Goal: Task Accomplishment & Management: Manage account settings

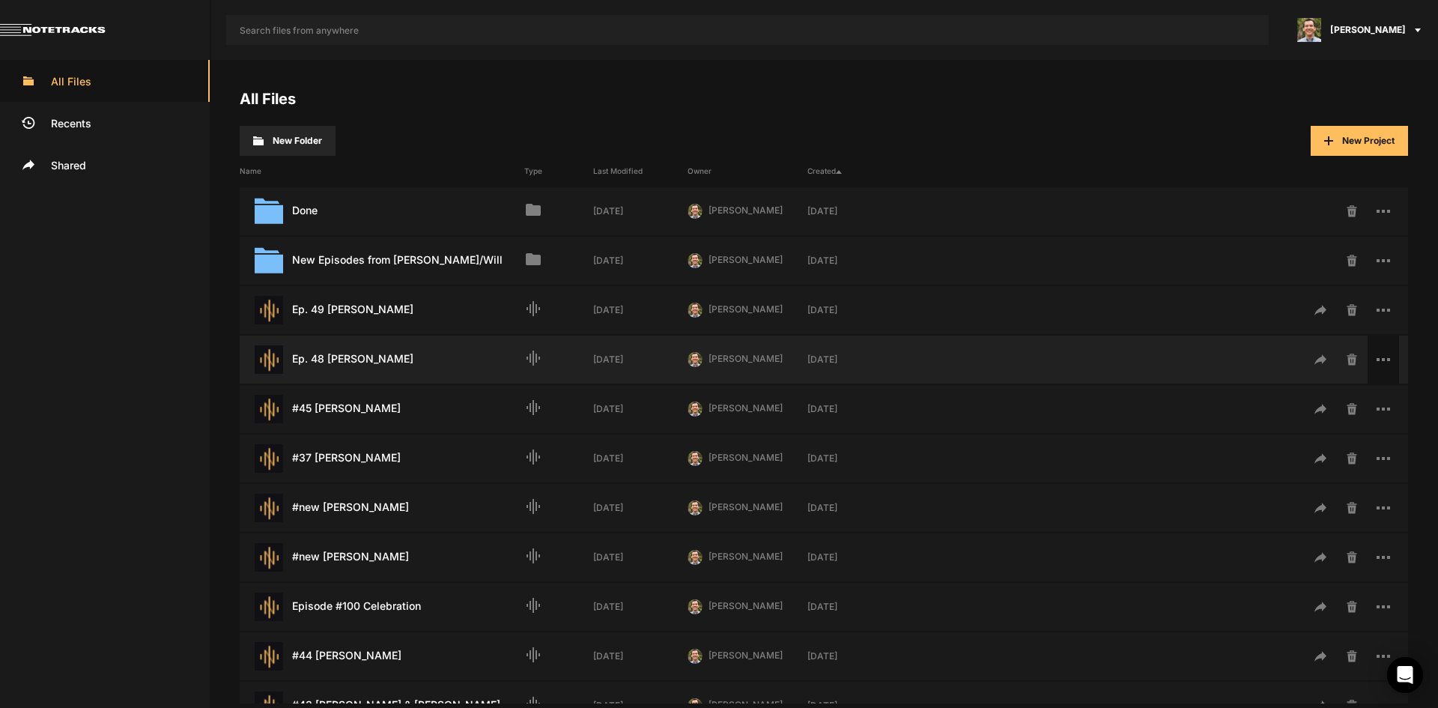
drag, startPoint x: 357, startPoint y: 353, endPoint x: 1370, endPoint y: 356, distance: 1013.1
click at [1370, 356] on span at bounding box center [1382, 359] width 31 height 48
click at [1307, 441] on span "Rename" at bounding box center [1310, 443] width 38 height 12
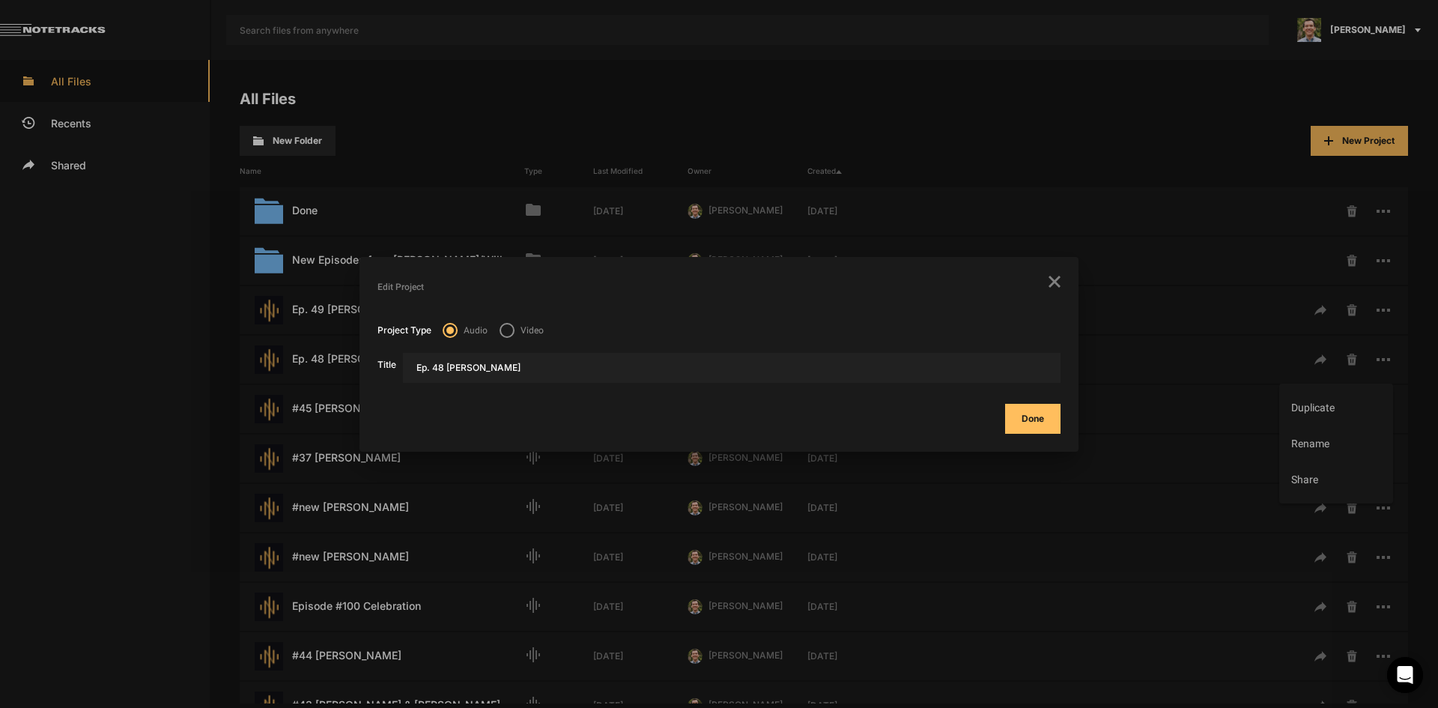
drag, startPoint x: 434, startPoint y: 370, endPoint x: 357, endPoint y: 366, distance: 76.5
click at [357, 366] on div "Duplicate Rename Share Delete Edit Project Project Type Audio Video Title Ep. 4…" at bounding box center [719, 354] width 1438 height 708
type input "#48 [PERSON_NAME]"
click at [1005, 404] on button "Done" at bounding box center [1032, 419] width 55 height 30
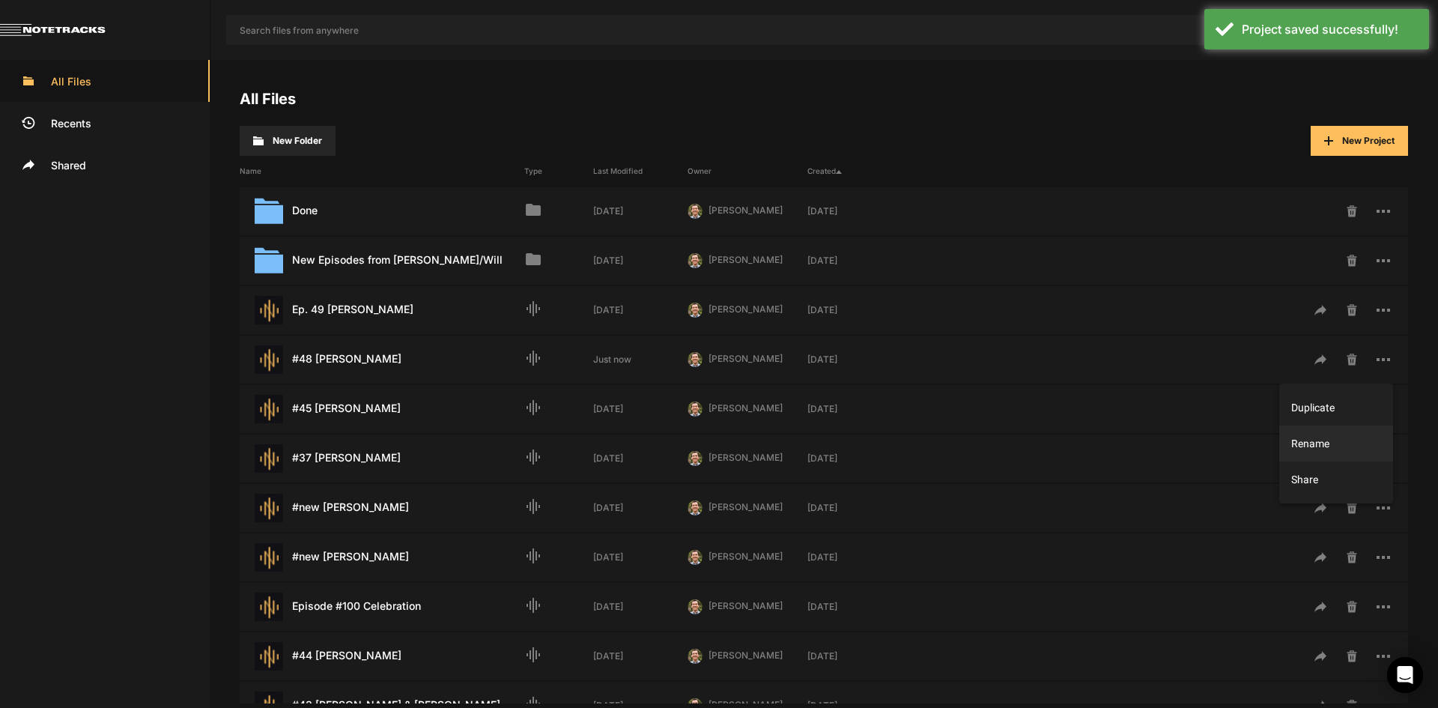
click at [1373, 303] on div at bounding box center [719, 354] width 1438 height 708
click at [1387, 310] on rect at bounding box center [1388, 310] width 3 height 3
click at [1309, 399] on span "Rename" at bounding box center [1310, 394] width 38 height 12
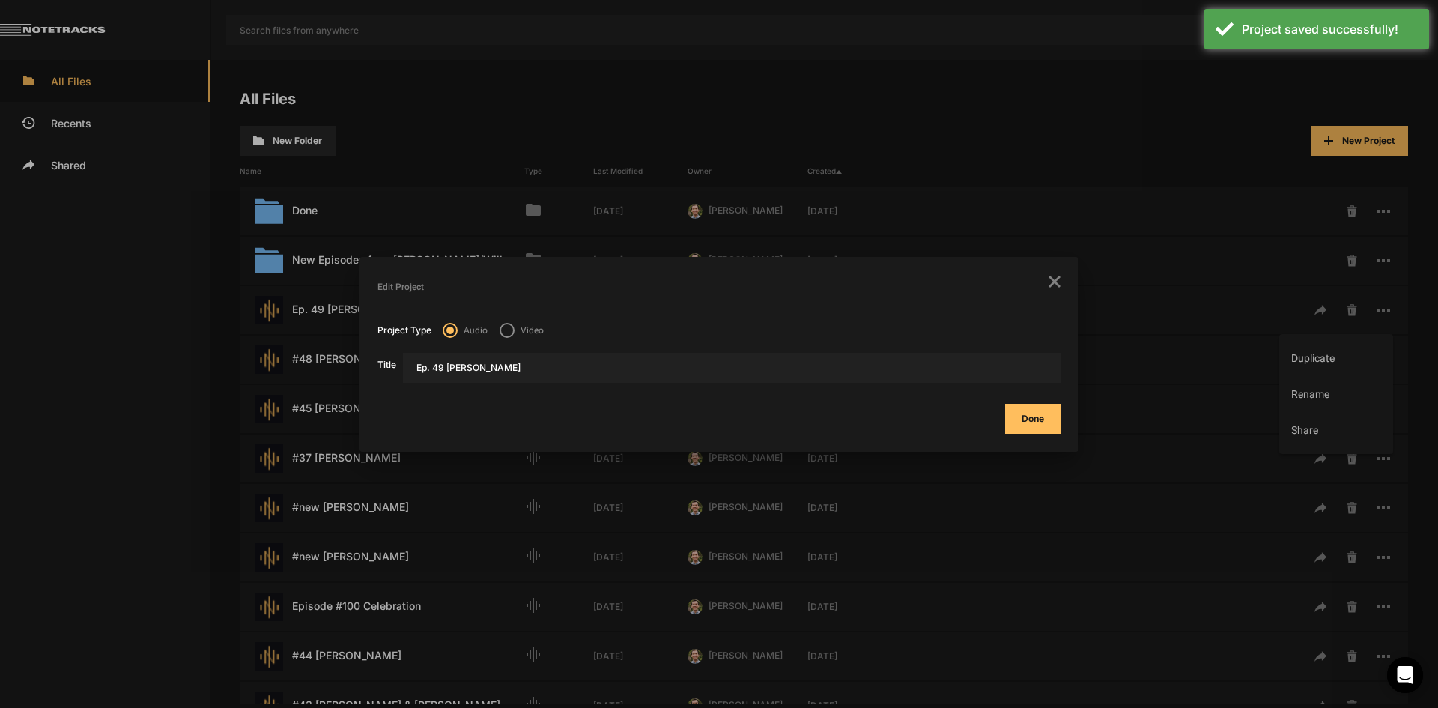
drag, startPoint x: 434, startPoint y: 370, endPoint x: 332, endPoint y: 344, distance: 105.9
click at [332, 348] on div "Duplicate Rename Share Delete Edit Project Project Type Audio Video Title Ep. 4…" at bounding box center [719, 354] width 1438 height 708
type input "#49 [PERSON_NAME]"
click at [1036, 413] on button "Done" at bounding box center [1032, 419] width 55 height 30
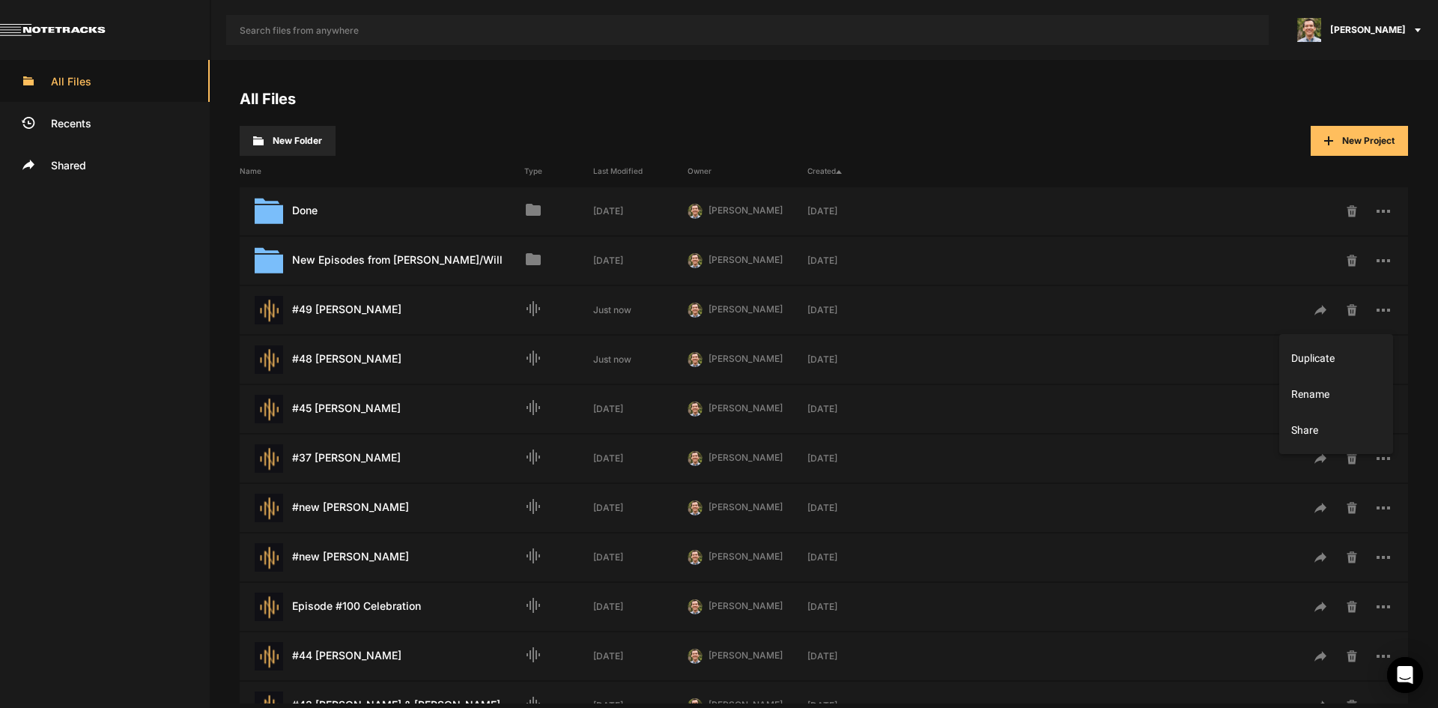
click at [685, 103] on div at bounding box center [719, 354] width 1438 height 708
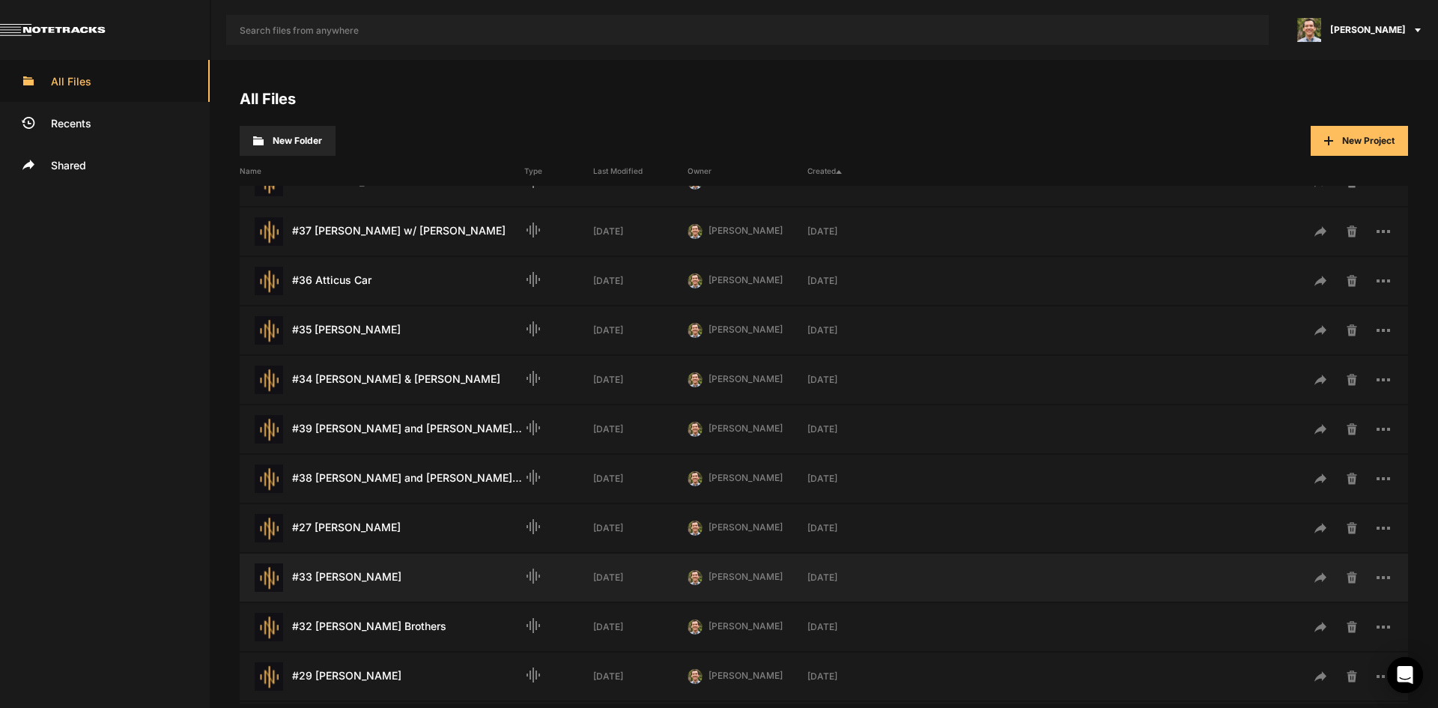
scroll to position [599, 0]
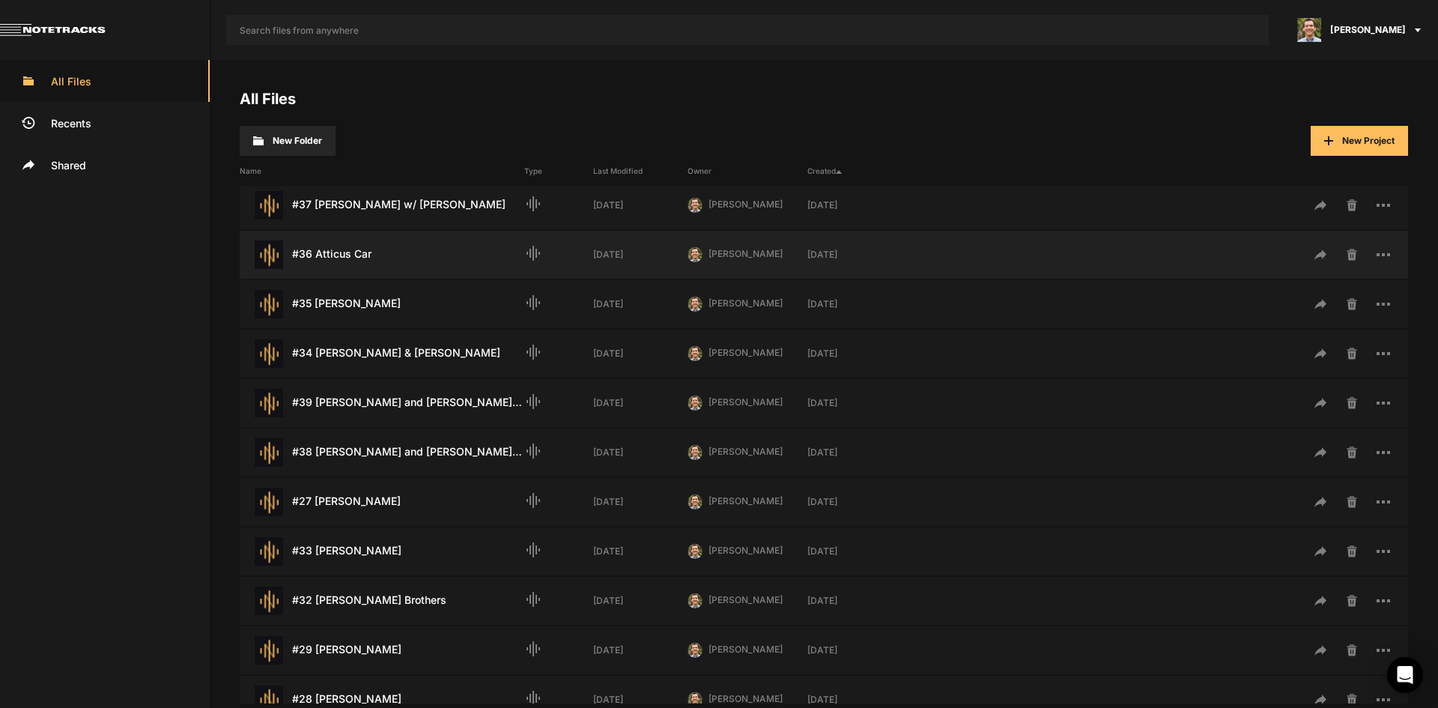
click at [358, 256] on div "#36 Atticus Car Last Modified: [DATE]" at bounding box center [382, 254] width 285 height 28
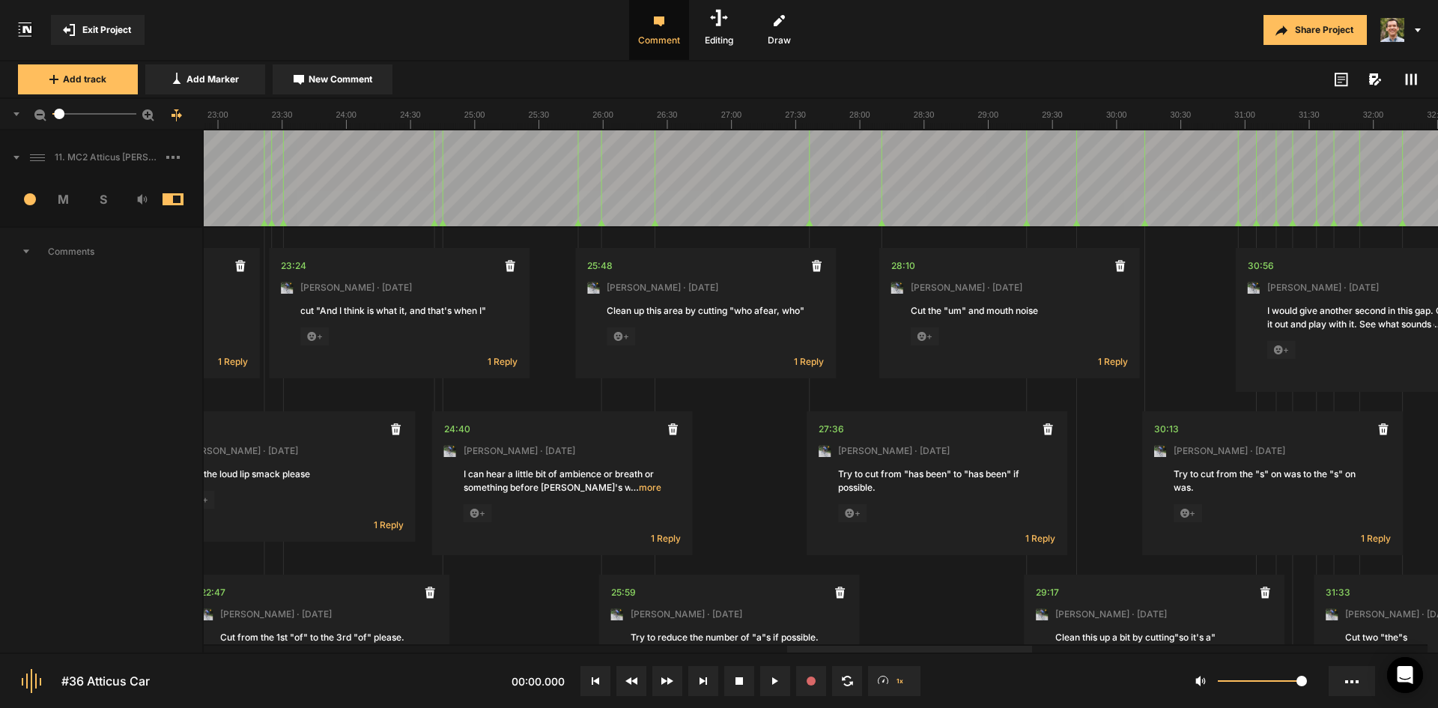
click at [1032, 652] on div at bounding box center [909, 648] width 245 height 7
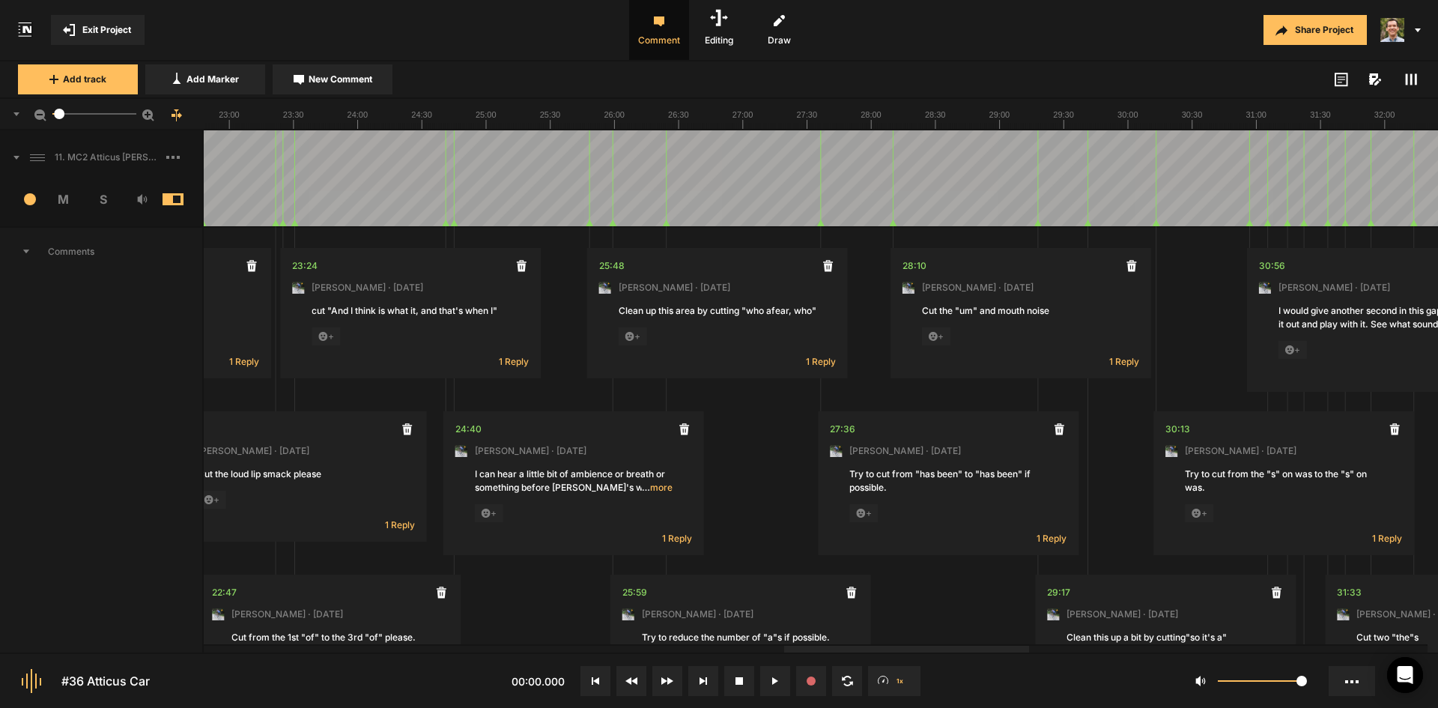
click at [705, 686] on button at bounding box center [703, 681] width 30 height 30
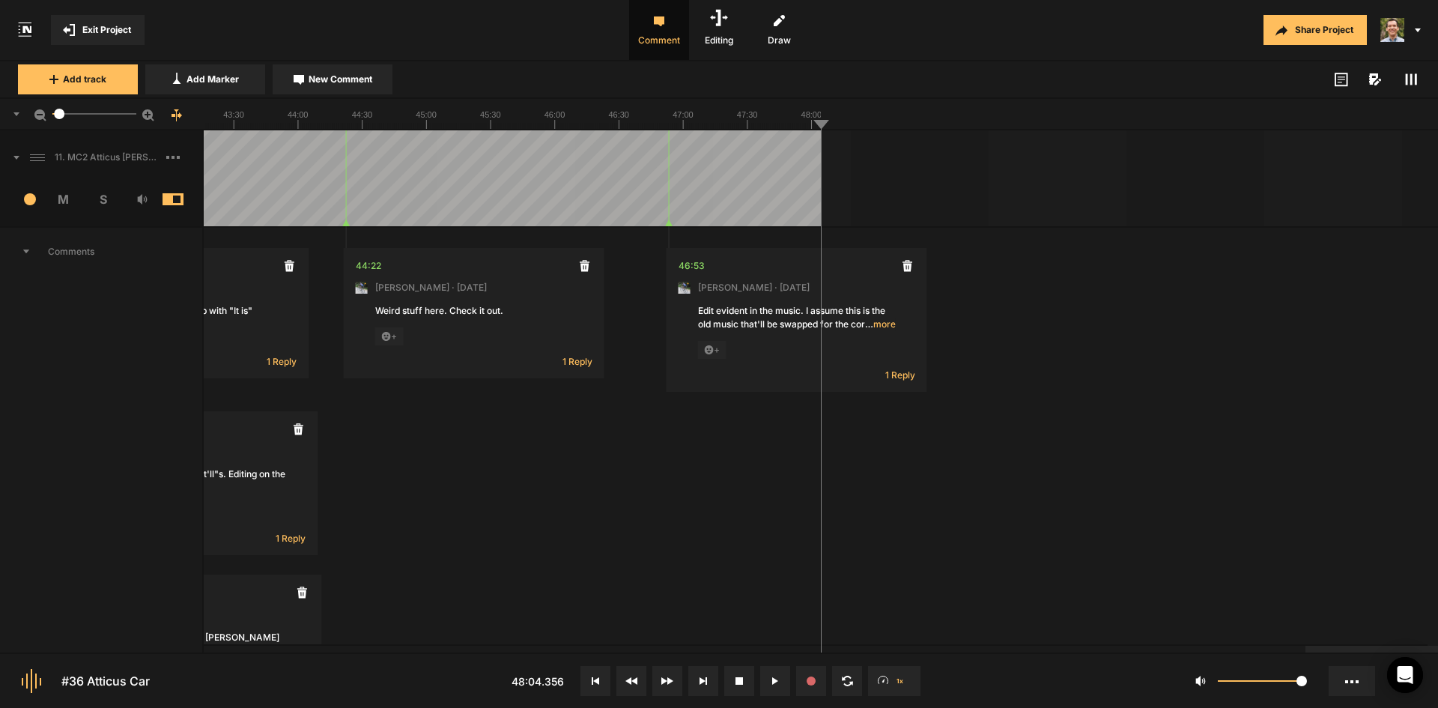
click at [599, 681] on button at bounding box center [595, 681] width 30 height 30
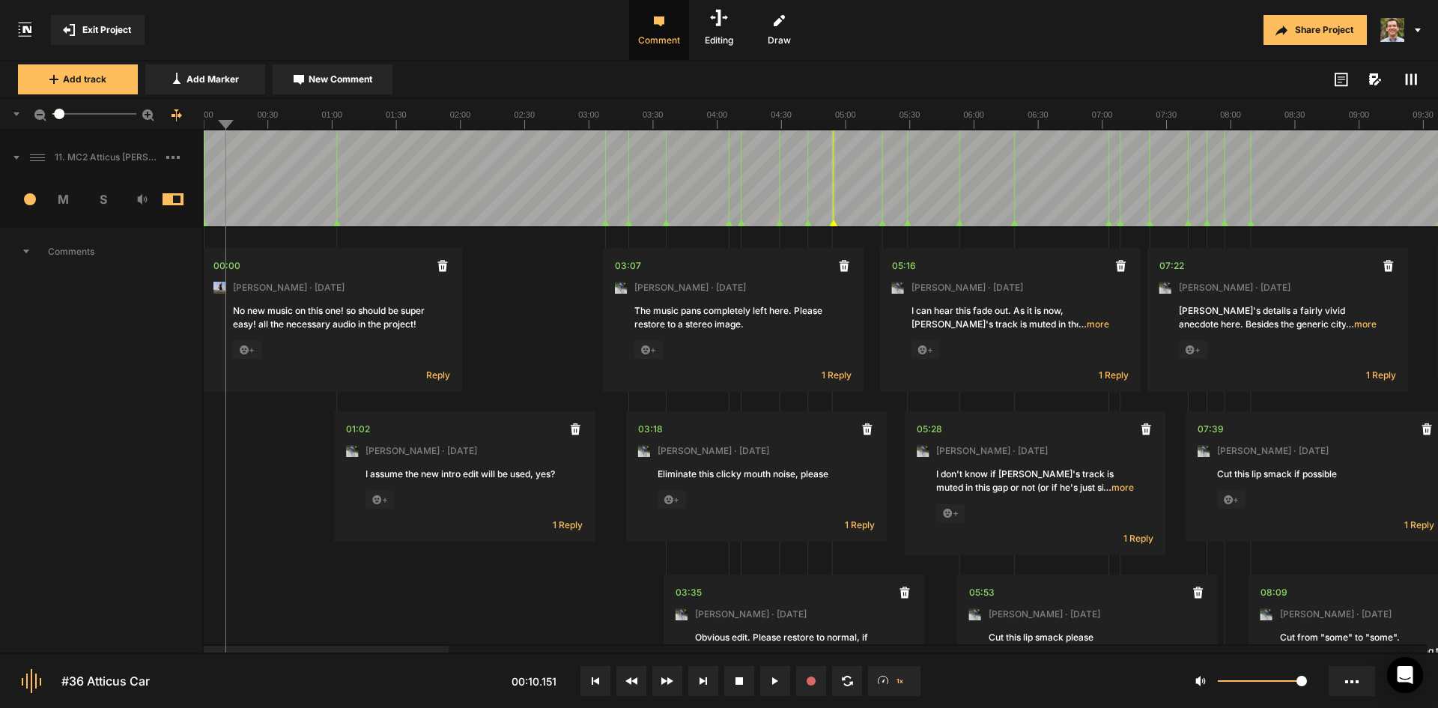
click at [274, 123] on line at bounding box center [274, 126] width 0 height 6
click at [571, 524] on span "1 Reply" at bounding box center [568, 524] width 30 height 13
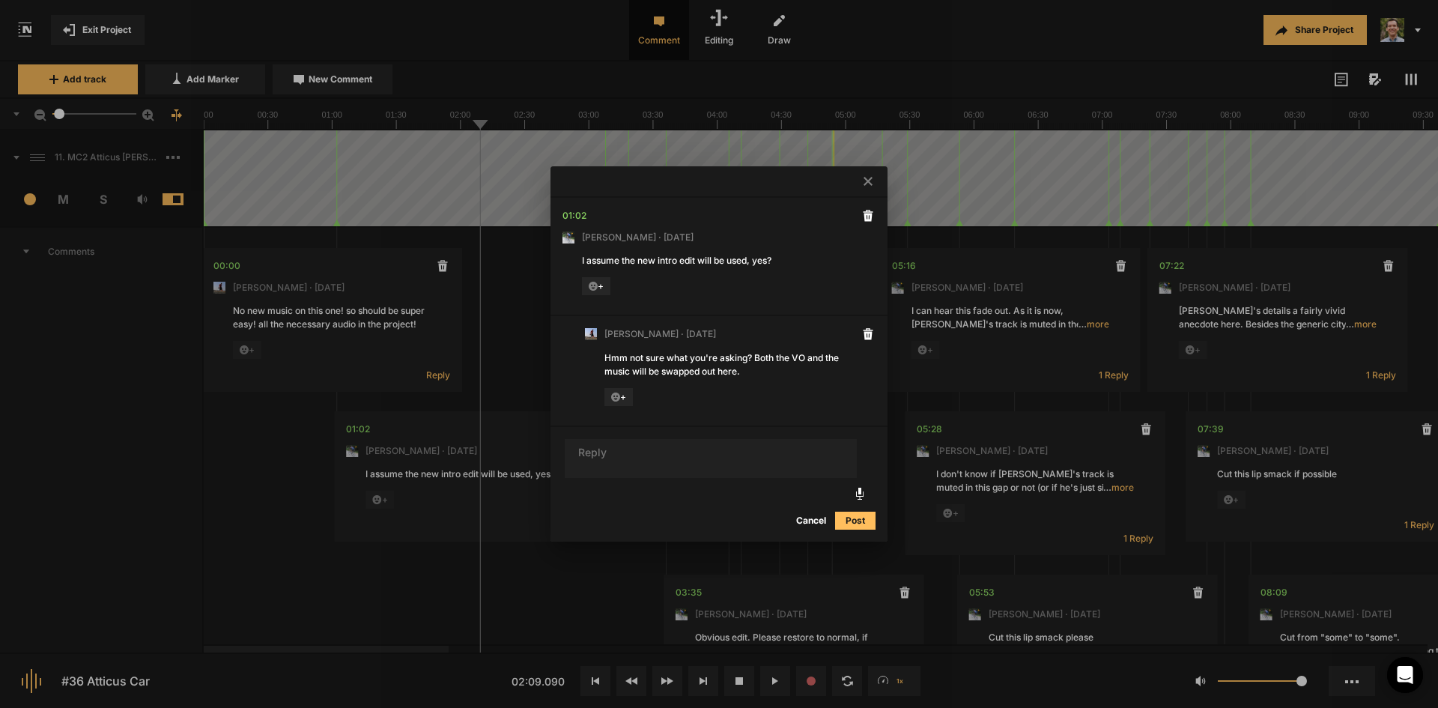
click at [806, 522] on button "Cancel" at bounding box center [811, 520] width 48 height 18
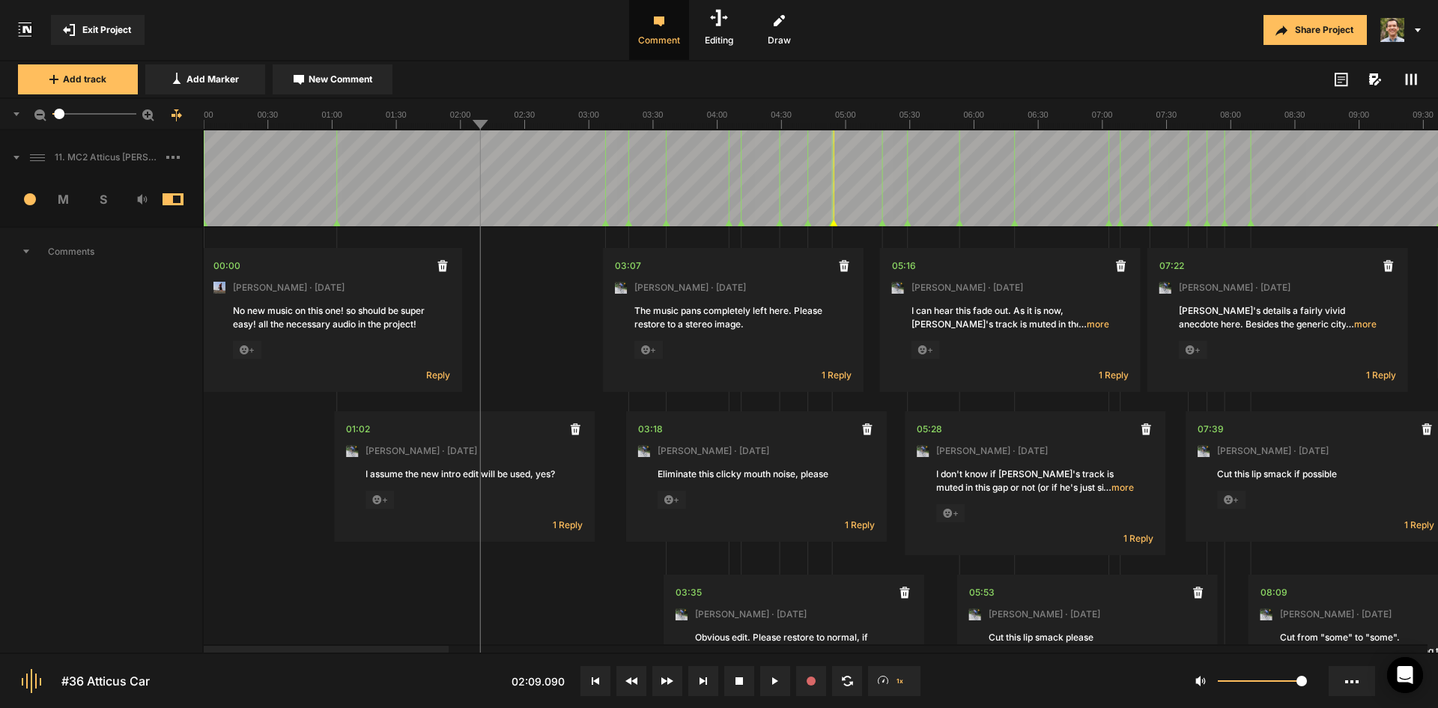
click at [598, 116] on text "03:00" at bounding box center [588, 114] width 21 height 9
click at [843, 377] on span "1 Reply" at bounding box center [836, 374] width 30 height 13
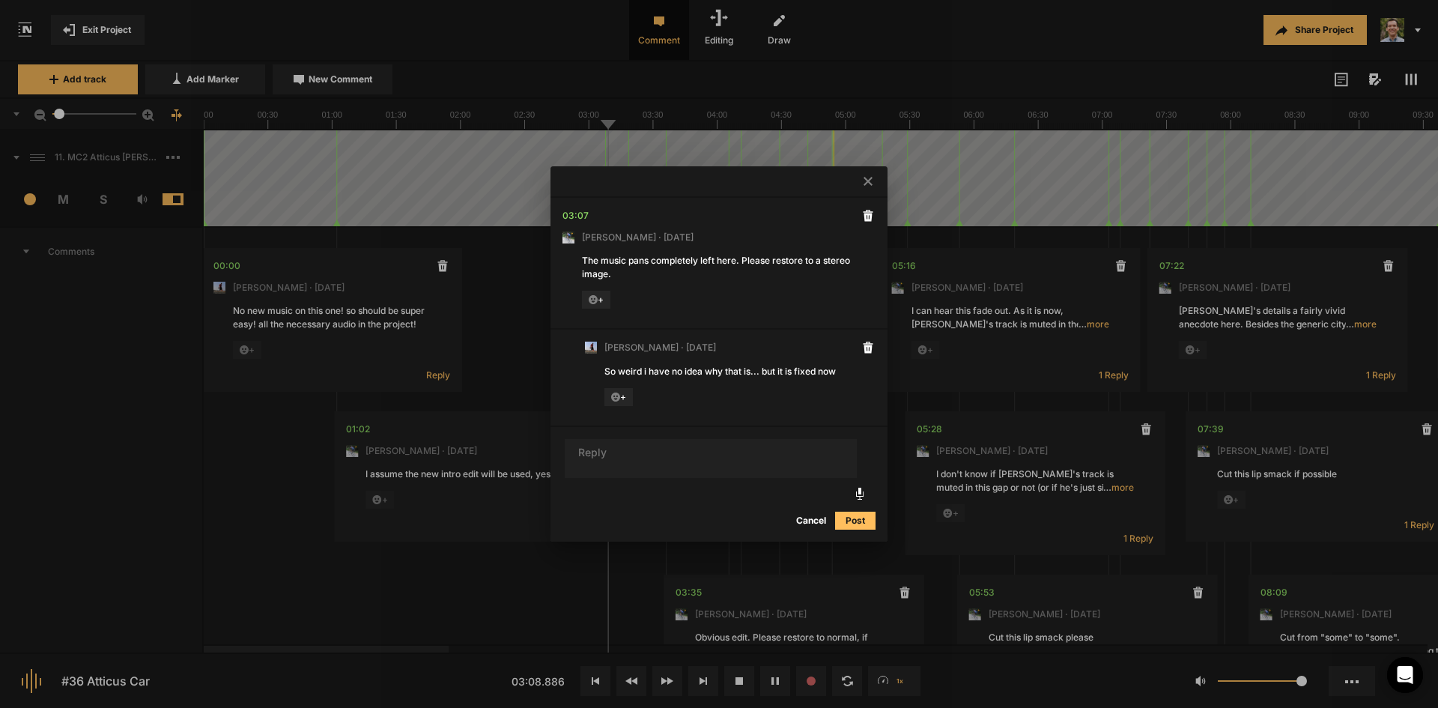
click at [807, 517] on button "Cancel" at bounding box center [811, 520] width 48 height 18
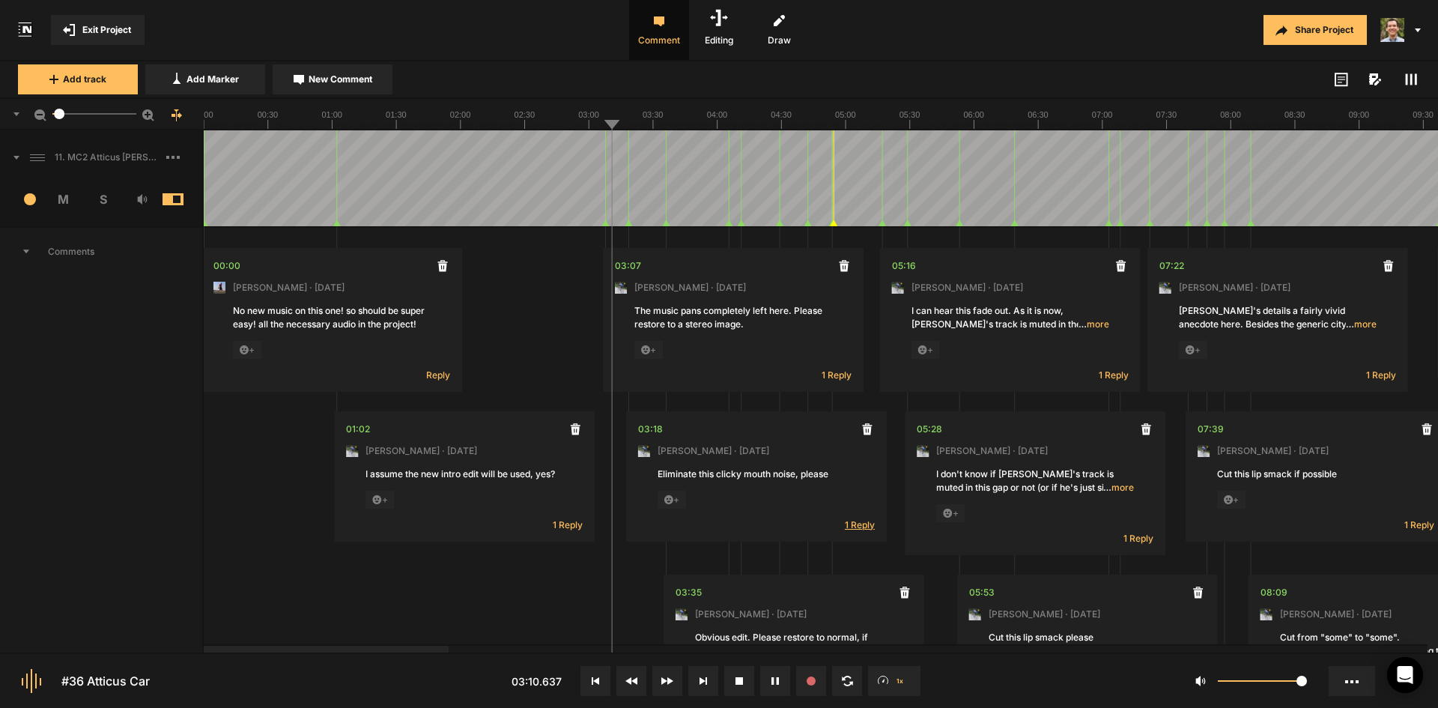
click at [860, 522] on span "1 Reply" at bounding box center [860, 524] width 30 height 13
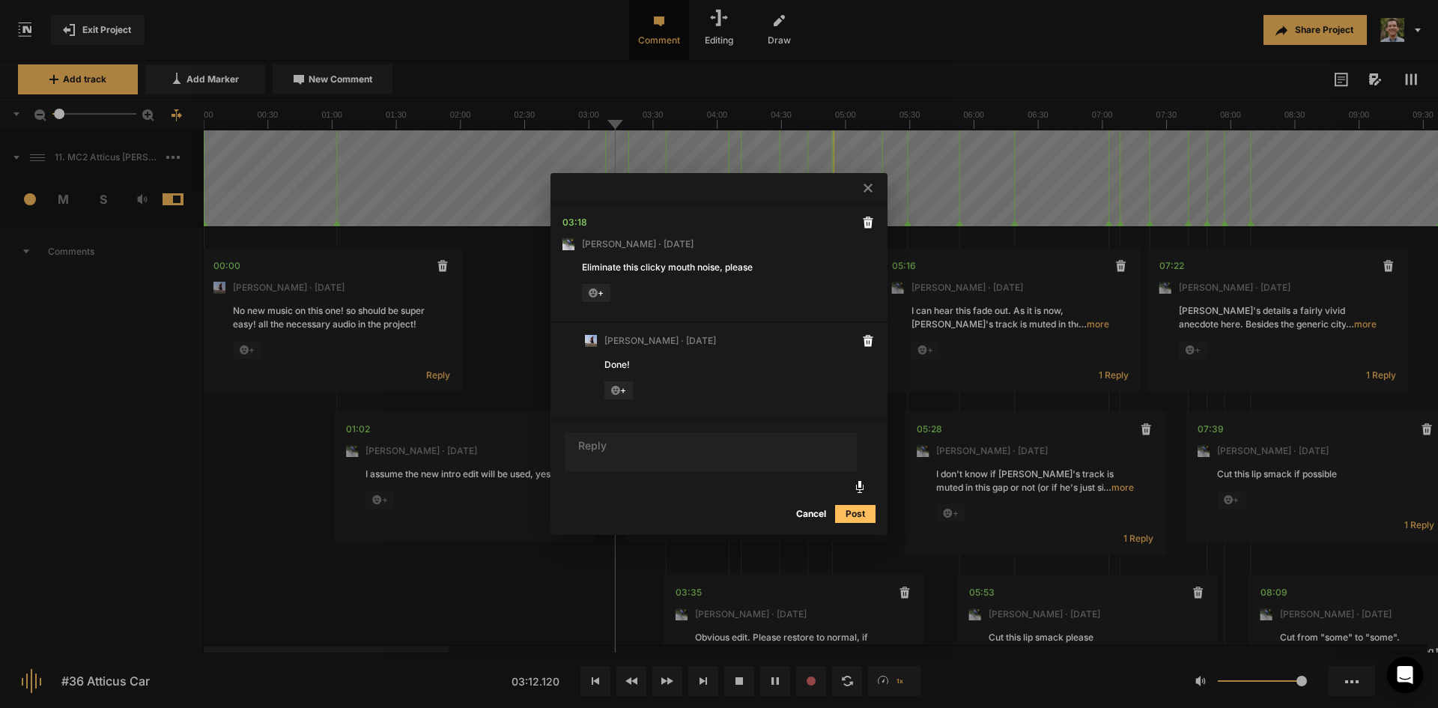
click at [812, 517] on button "Cancel" at bounding box center [811, 514] width 48 height 18
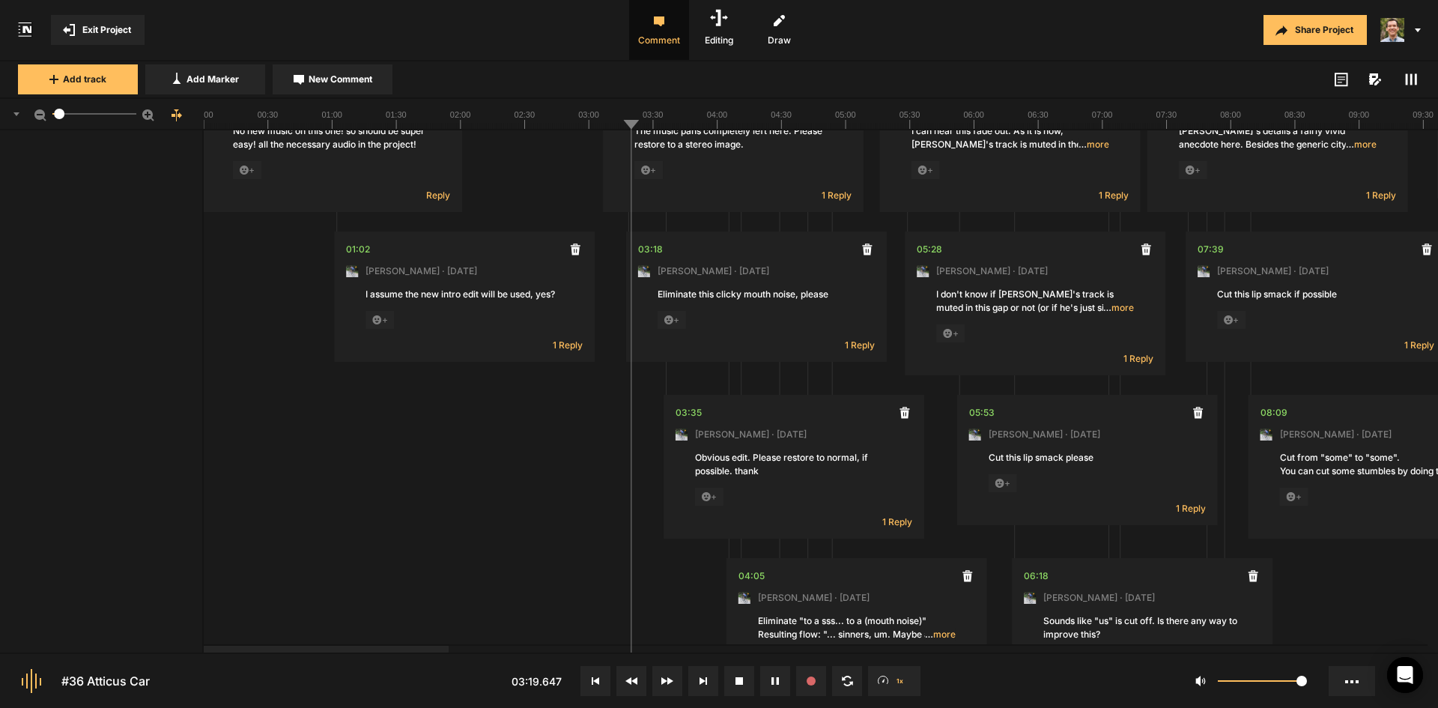
scroll to position [225, 0]
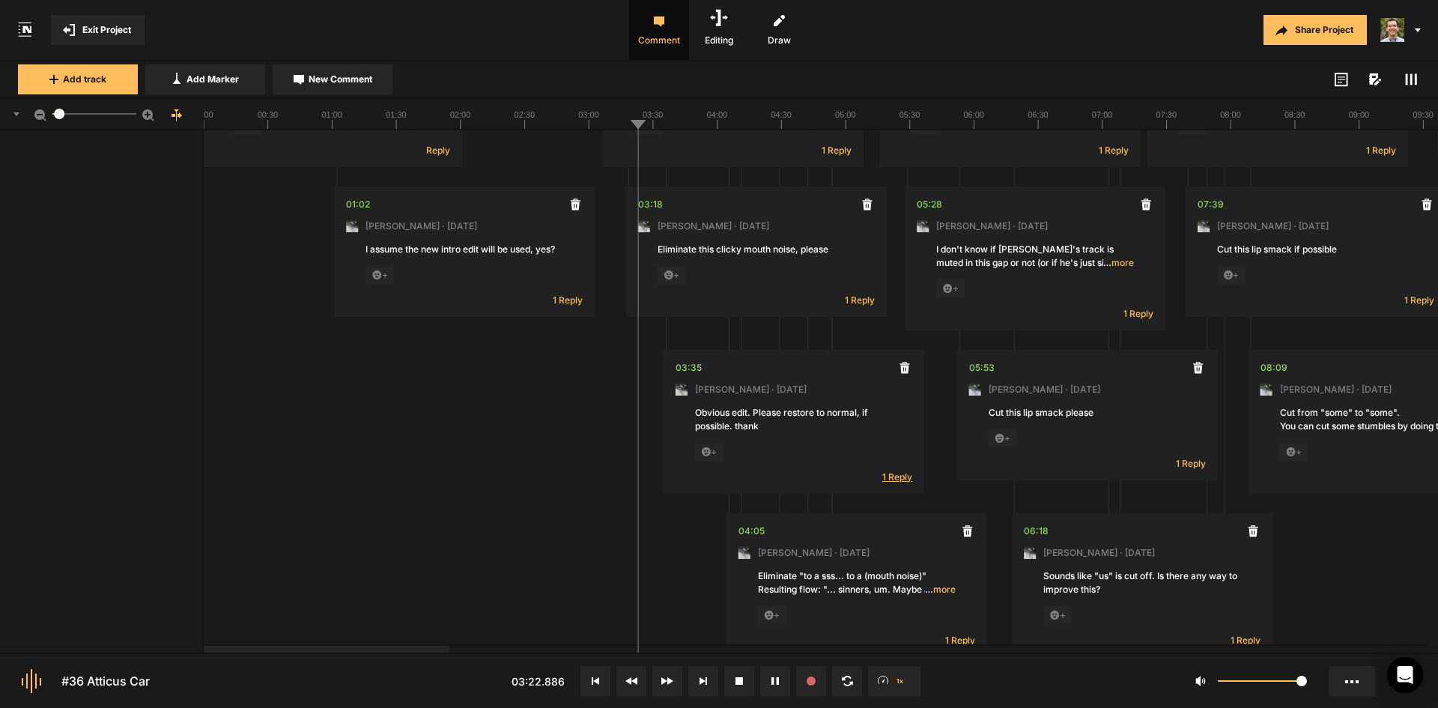
click at [890, 471] on span "1 Reply" at bounding box center [897, 476] width 30 height 13
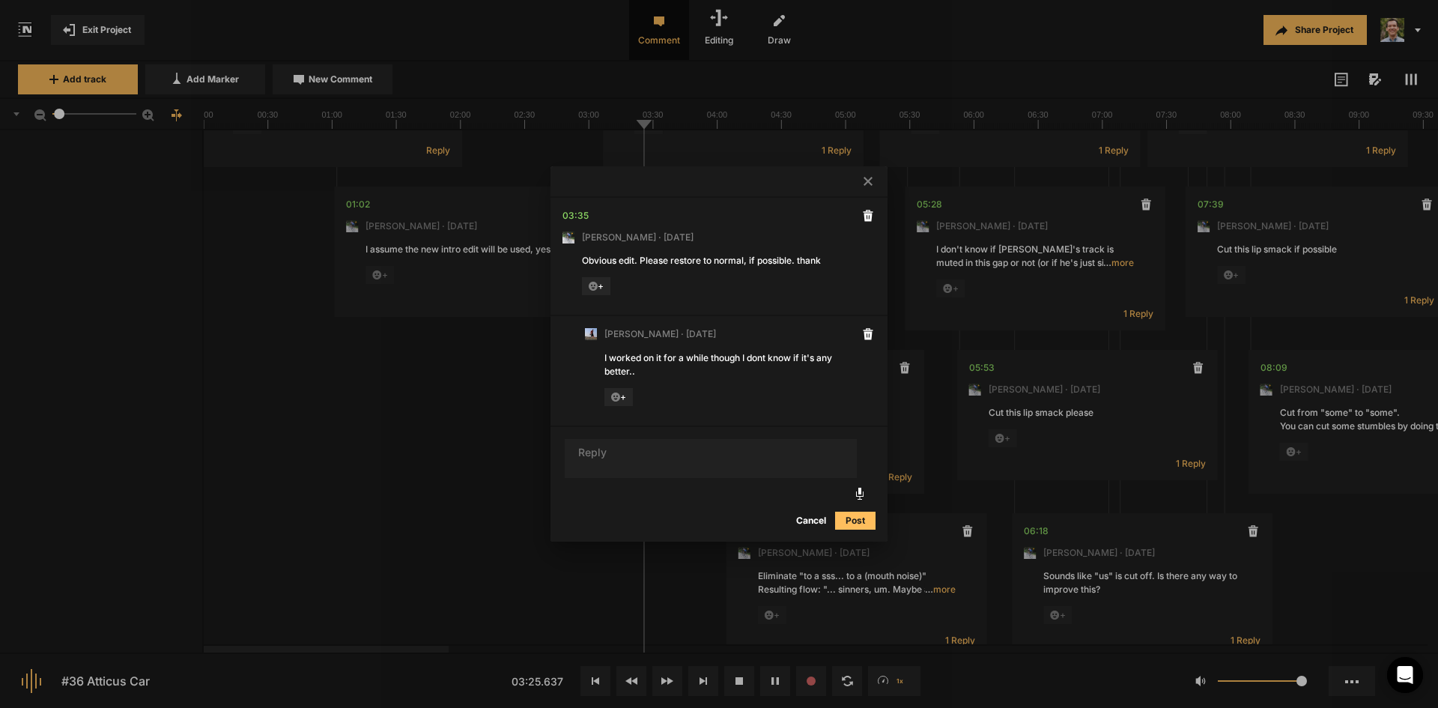
click at [815, 514] on button "Cancel" at bounding box center [811, 520] width 48 height 18
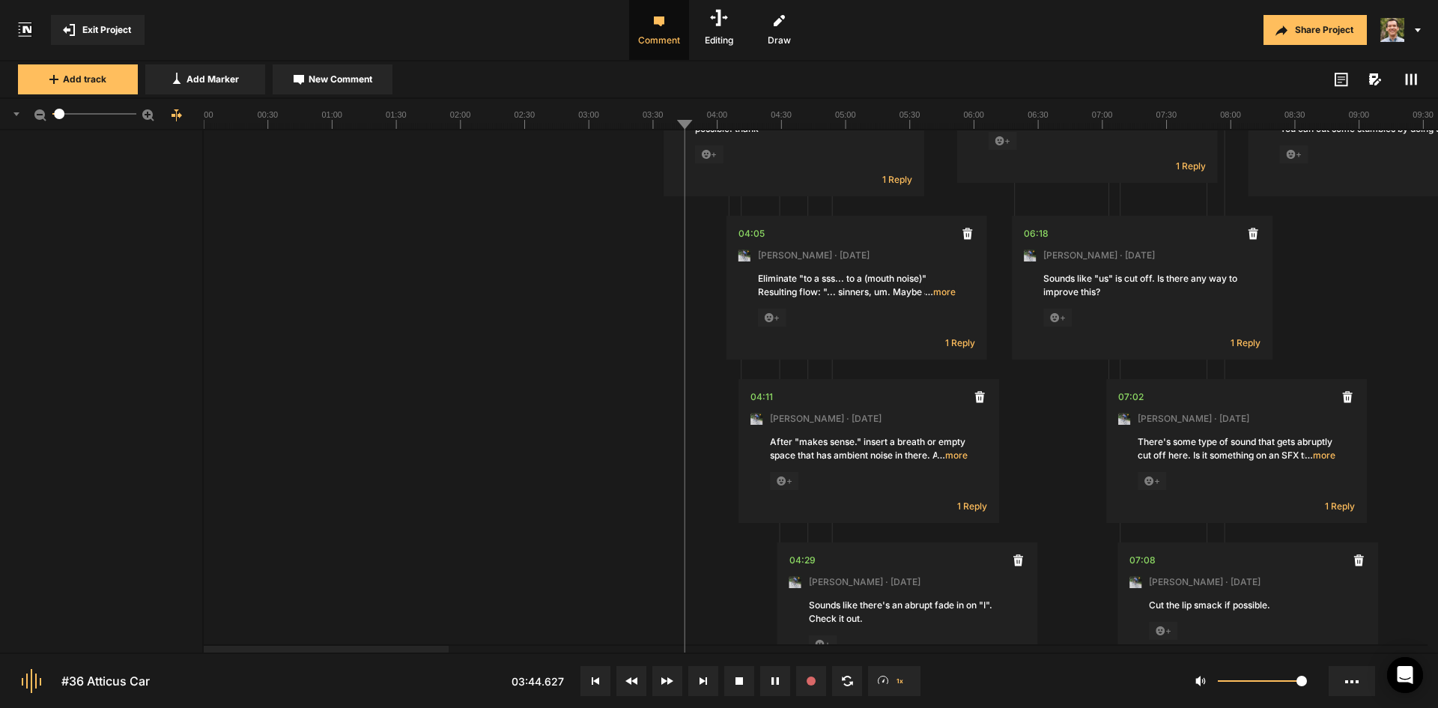
scroll to position [524, 0]
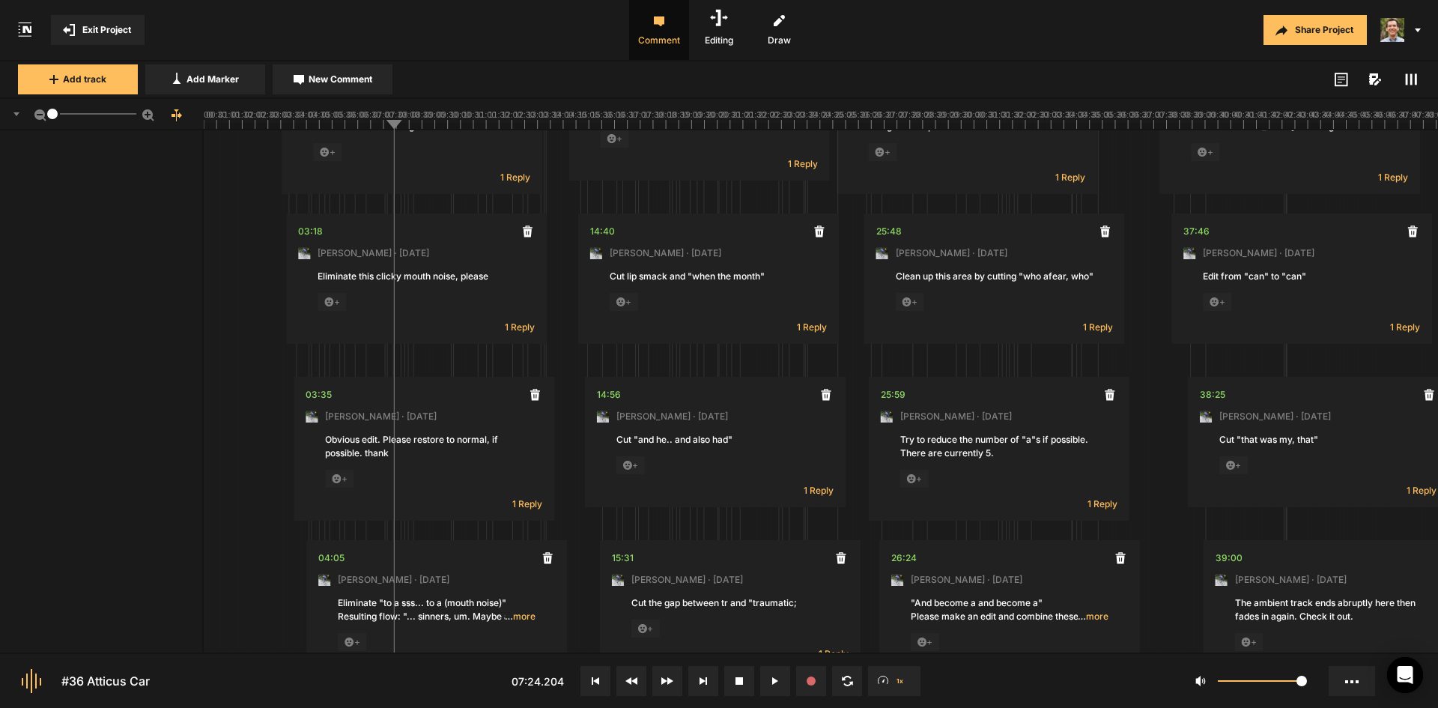
drag, startPoint x: 57, startPoint y: 111, endPoint x: 27, endPoint y: 111, distance: 30.0
click at [27, 111] on div "1" at bounding box center [102, 114] width 204 height 31
click at [714, 120] on rect at bounding box center [821, 114] width 1234 height 30
click at [937, 26] on div "Share Project" at bounding box center [1138, 30] width 599 height 60
